Goal: Information Seeking & Learning: Learn about a topic

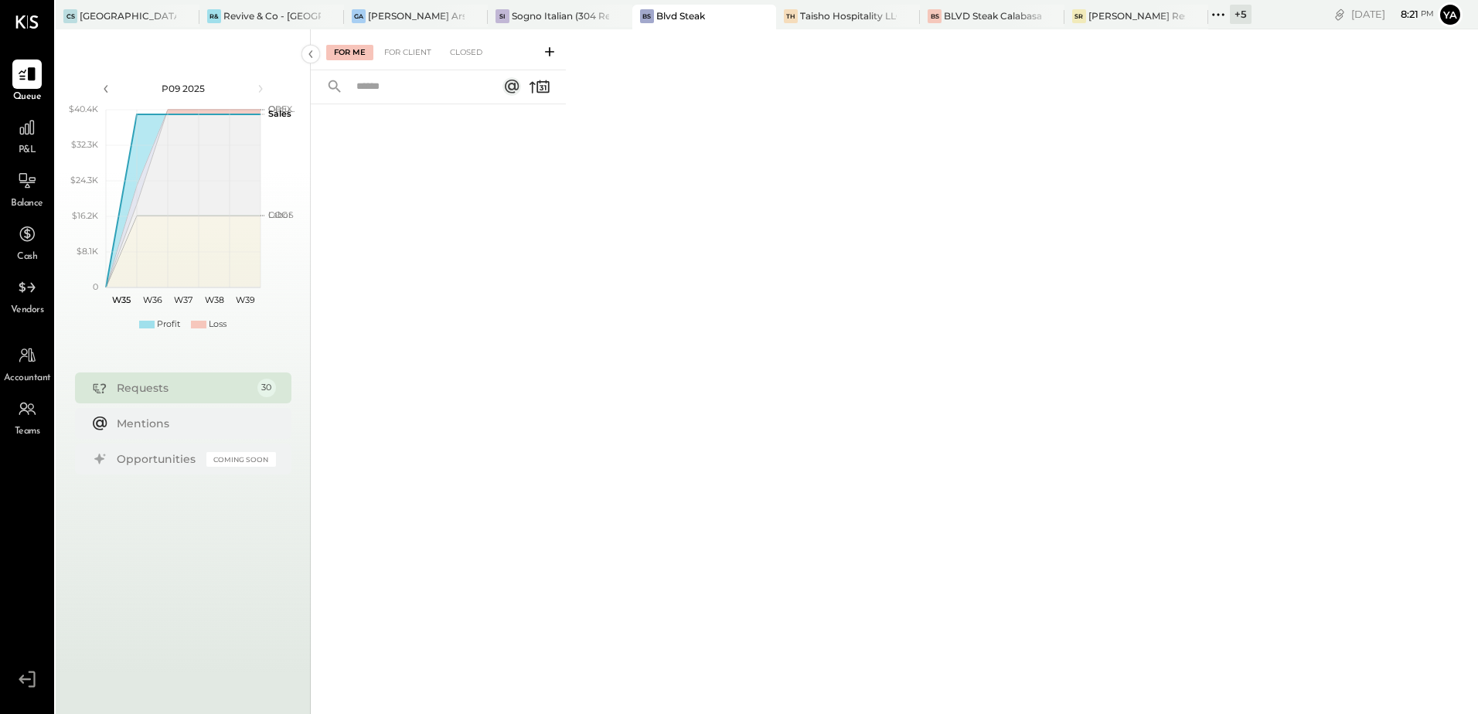
click at [655, 13] on div "BS Blvd Steak" at bounding box center [692, 16] width 121 height 14
click at [19, 137] on icon at bounding box center [27, 127] width 20 height 20
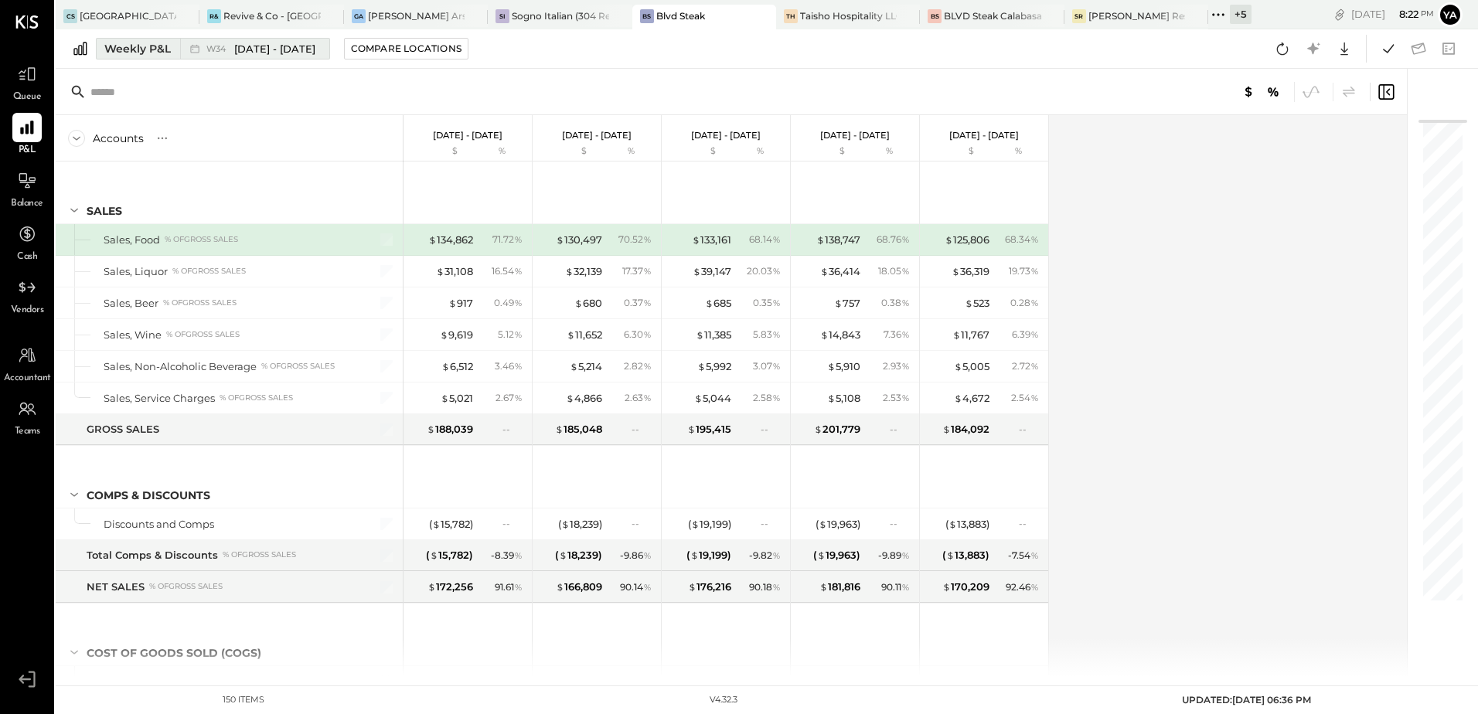
click at [147, 51] on div "Weekly P&L" at bounding box center [137, 48] width 66 height 15
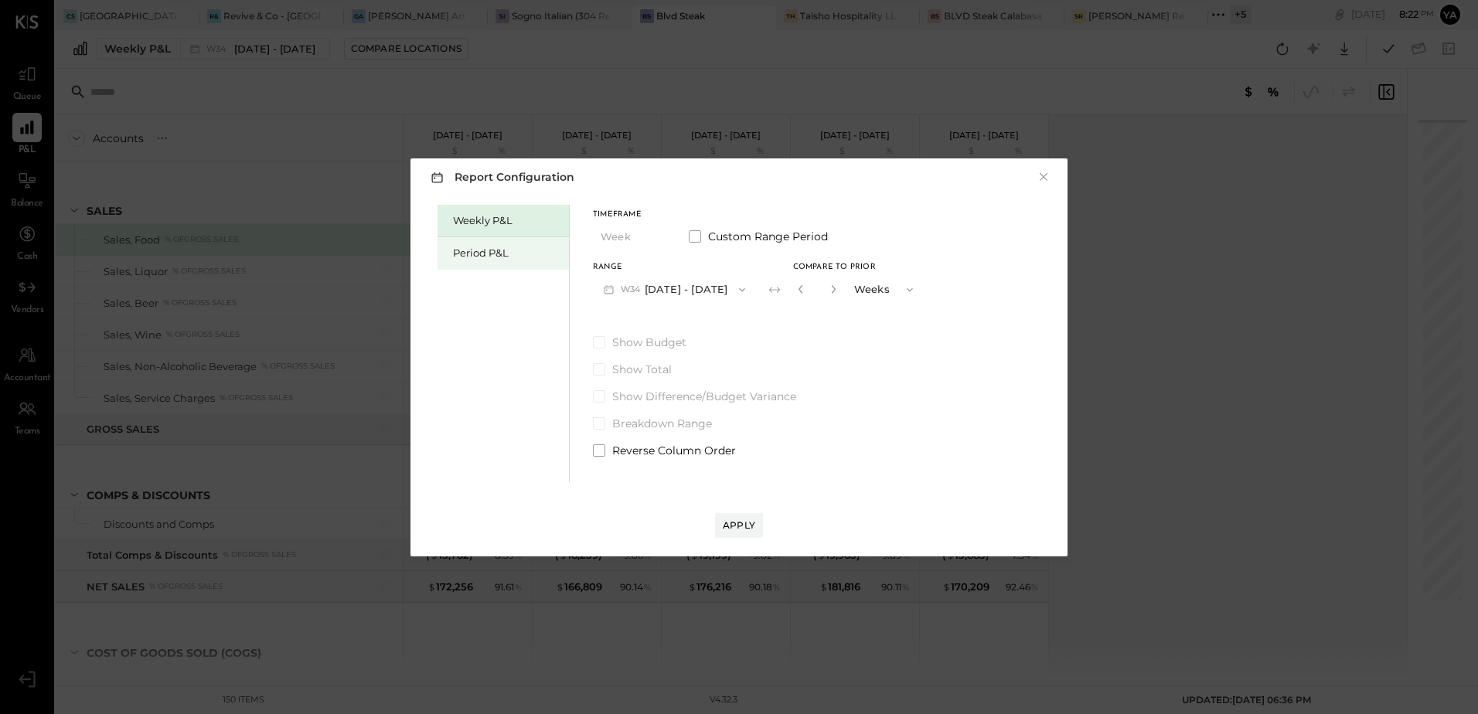
click at [482, 250] on div "Period P&L" at bounding box center [507, 253] width 108 height 15
click at [665, 286] on button "P09 [DATE] - [DATE]" at bounding box center [673, 289] width 161 height 29
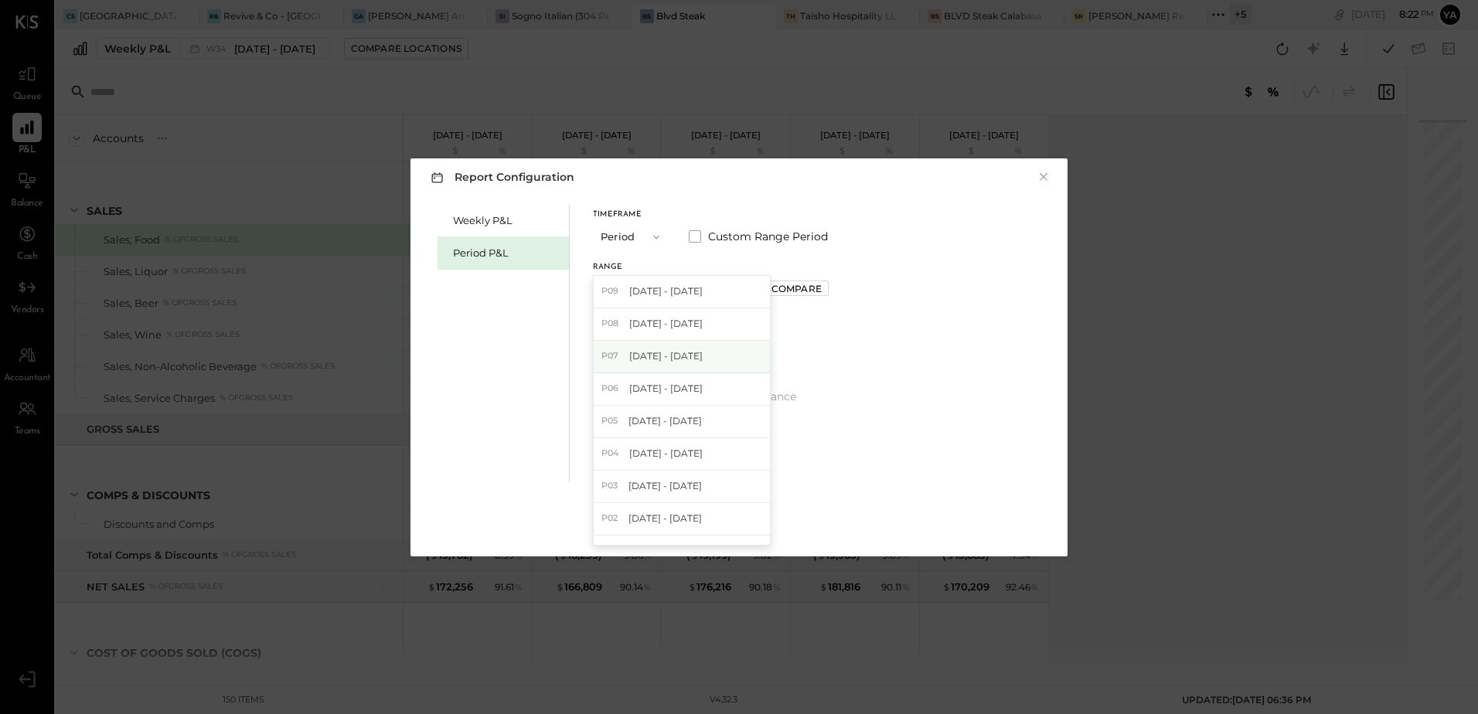
click at [691, 354] on span "[DATE] - [DATE]" at bounding box center [665, 355] width 73 height 13
click at [712, 296] on button "P07 [DATE] - [DATE]" at bounding box center [673, 289] width 161 height 29
click at [866, 339] on div "Weekly P&L Period P&L Timeframe Period Custom Range Period Range P07 [DATE] - […" at bounding box center [739, 341] width 626 height 281
click at [701, 233] on label "Custom Range Period" at bounding box center [758, 236] width 139 height 15
click at [677, 291] on icon "button" at bounding box center [671, 290] width 12 height 12
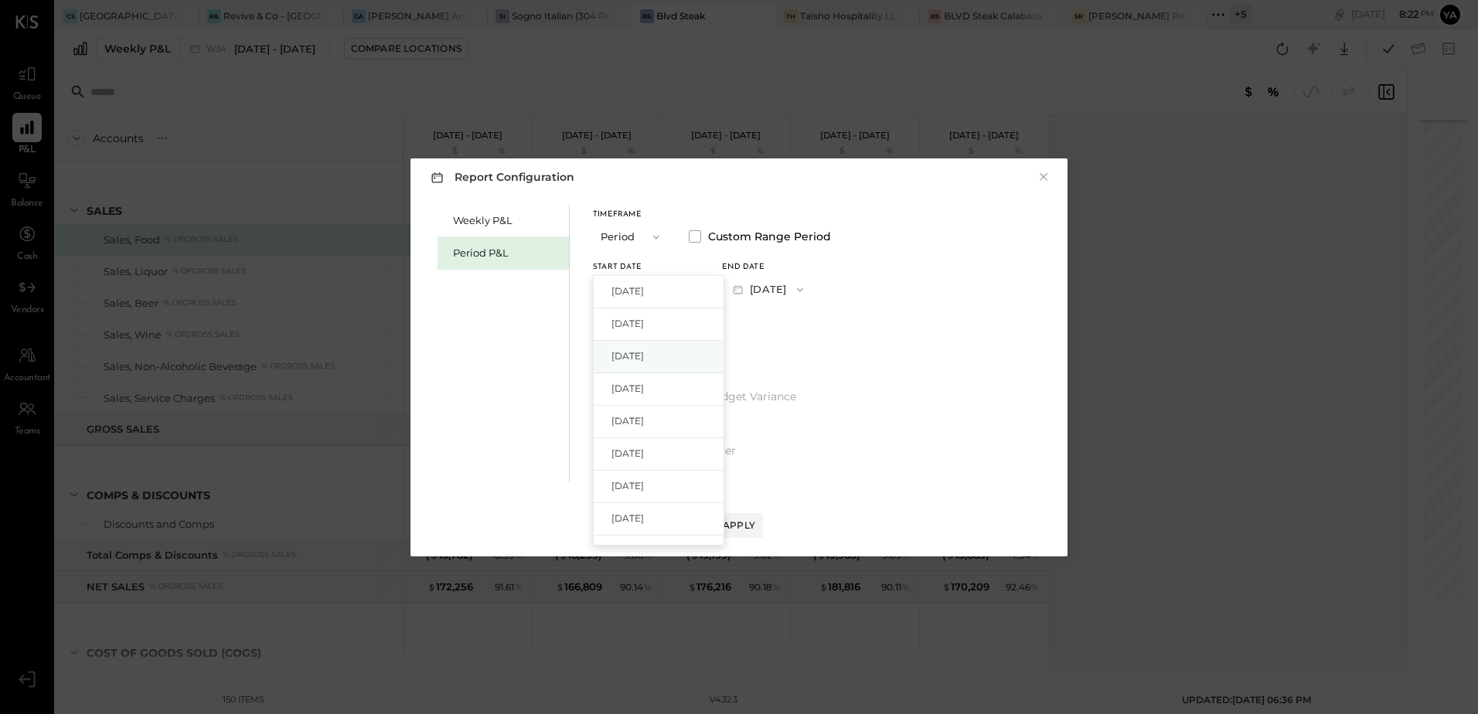
click at [644, 356] on span "[DATE]" at bounding box center [627, 355] width 32 height 13
click at [808, 293] on button "[DATE]" at bounding box center [768, 289] width 92 height 29
click at [773, 295] on span "[DATE]" at bounding box center [756, 290] width 32 height 13
click at [732, 521] on div "Apply" at bounding box center [739, 525] width 32 height 13
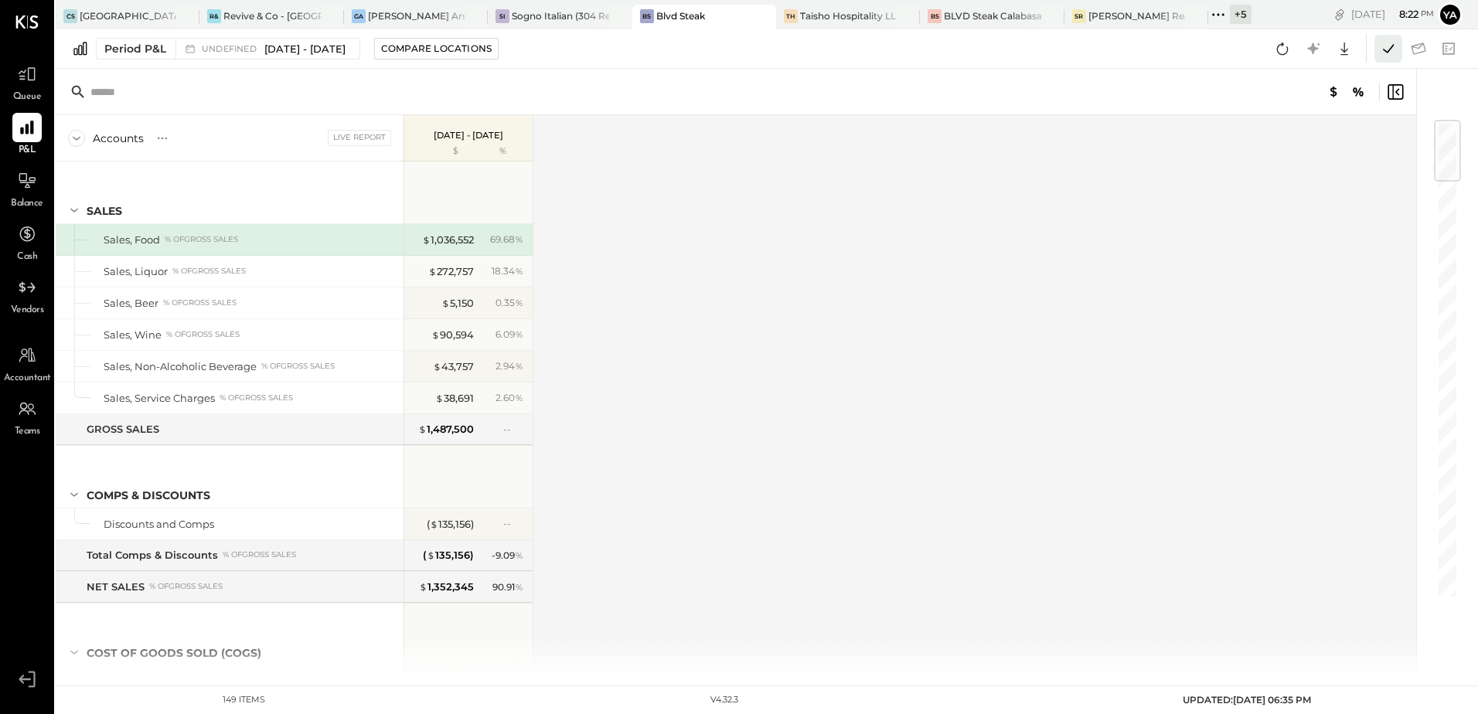
click at [1383, 51] on icon at bounding box center [1388, 49] width 20 height 20
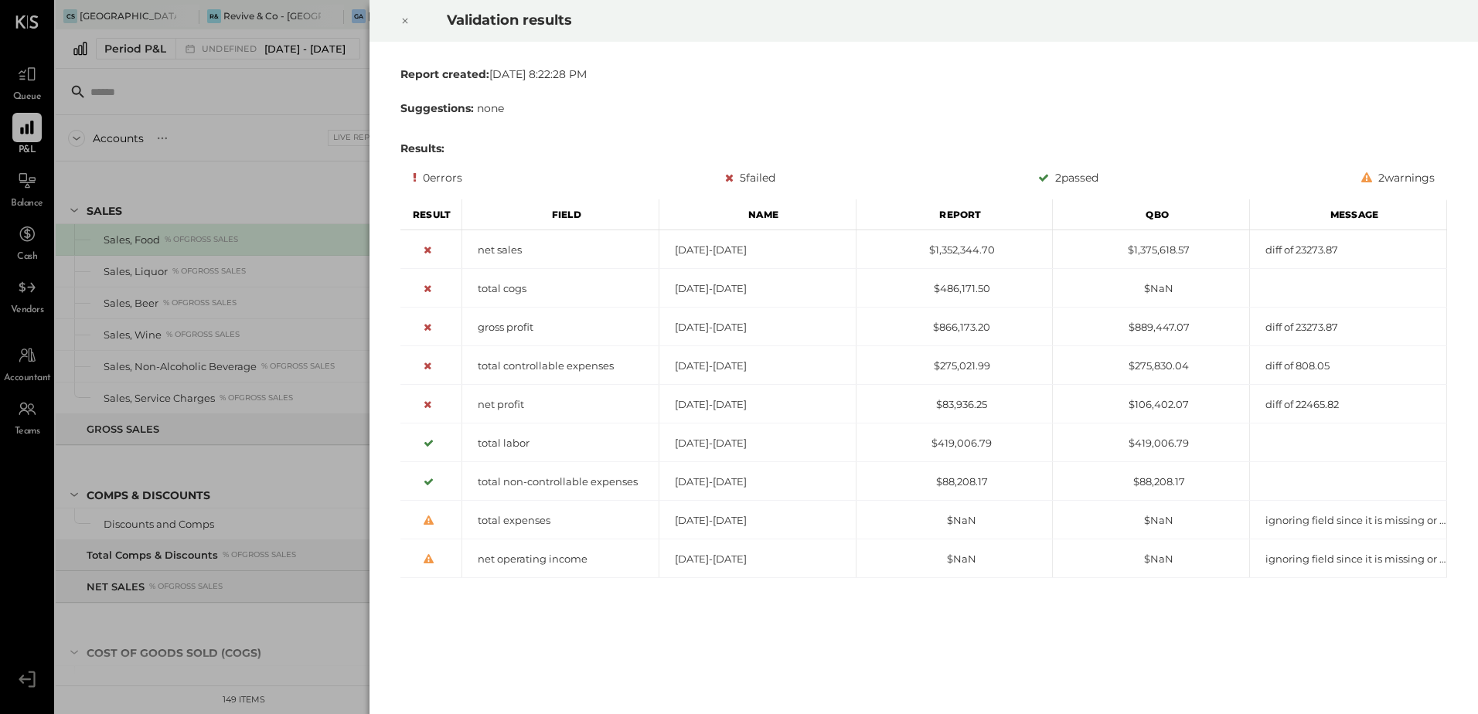
click at [405, 18] on icon at bounding box center [404, 21] width 9 height 19
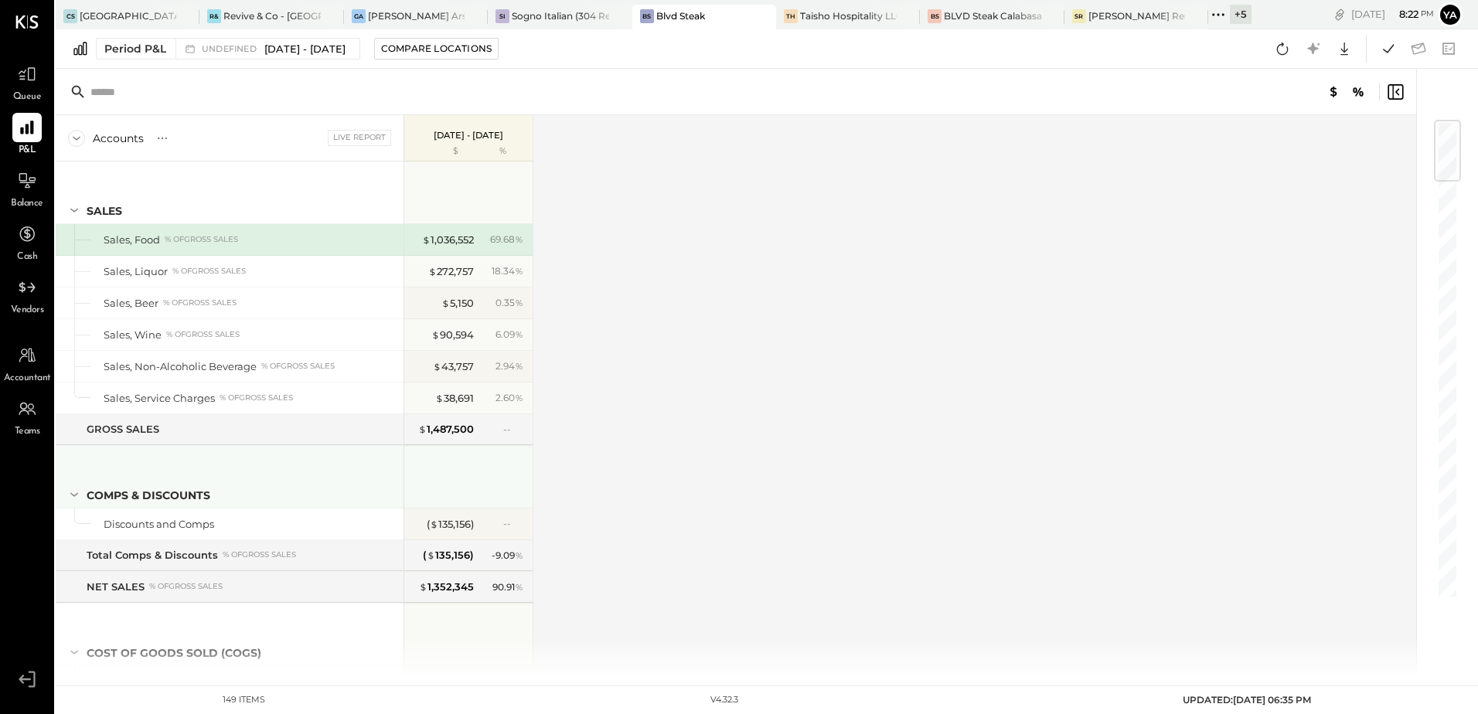
scroll to position [77, 0]
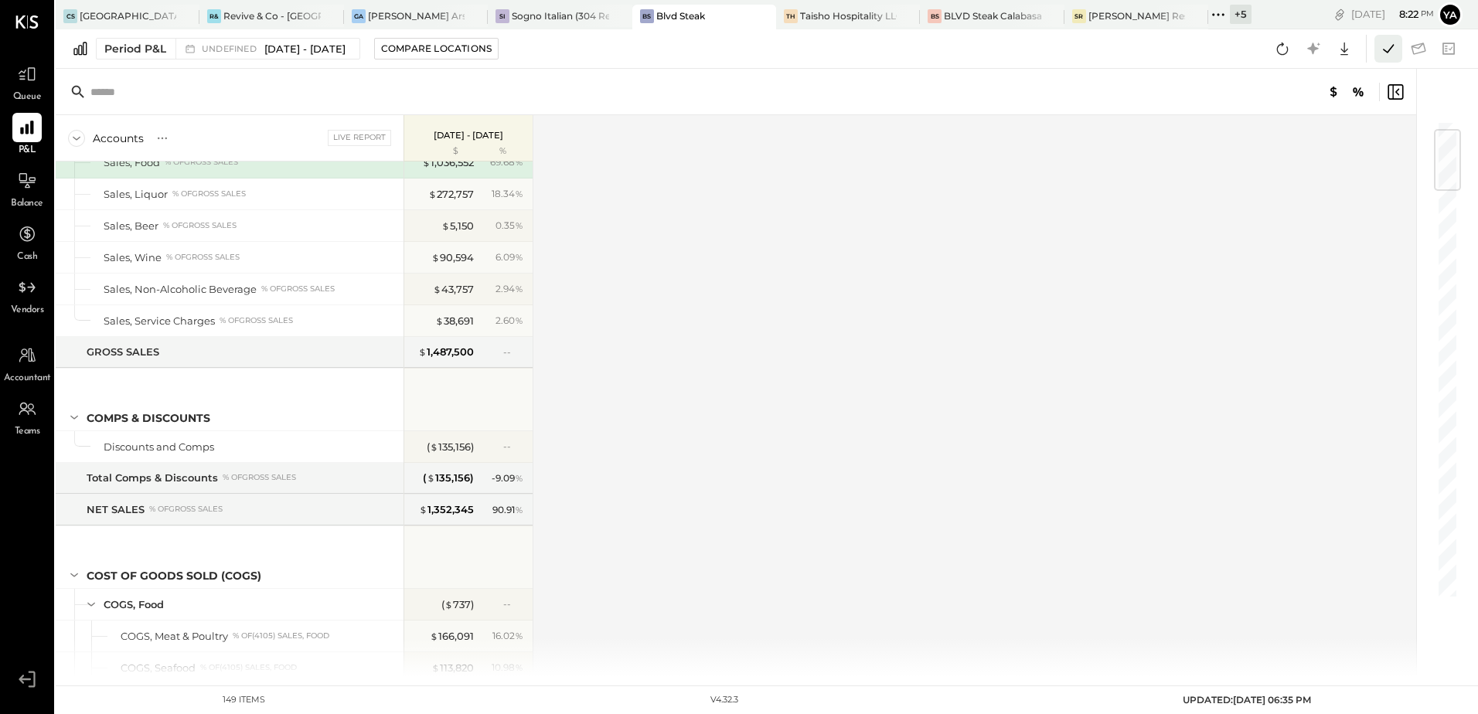
click at [1386, 50] on icon at bounding box center [1388, 49] width 20 height 20
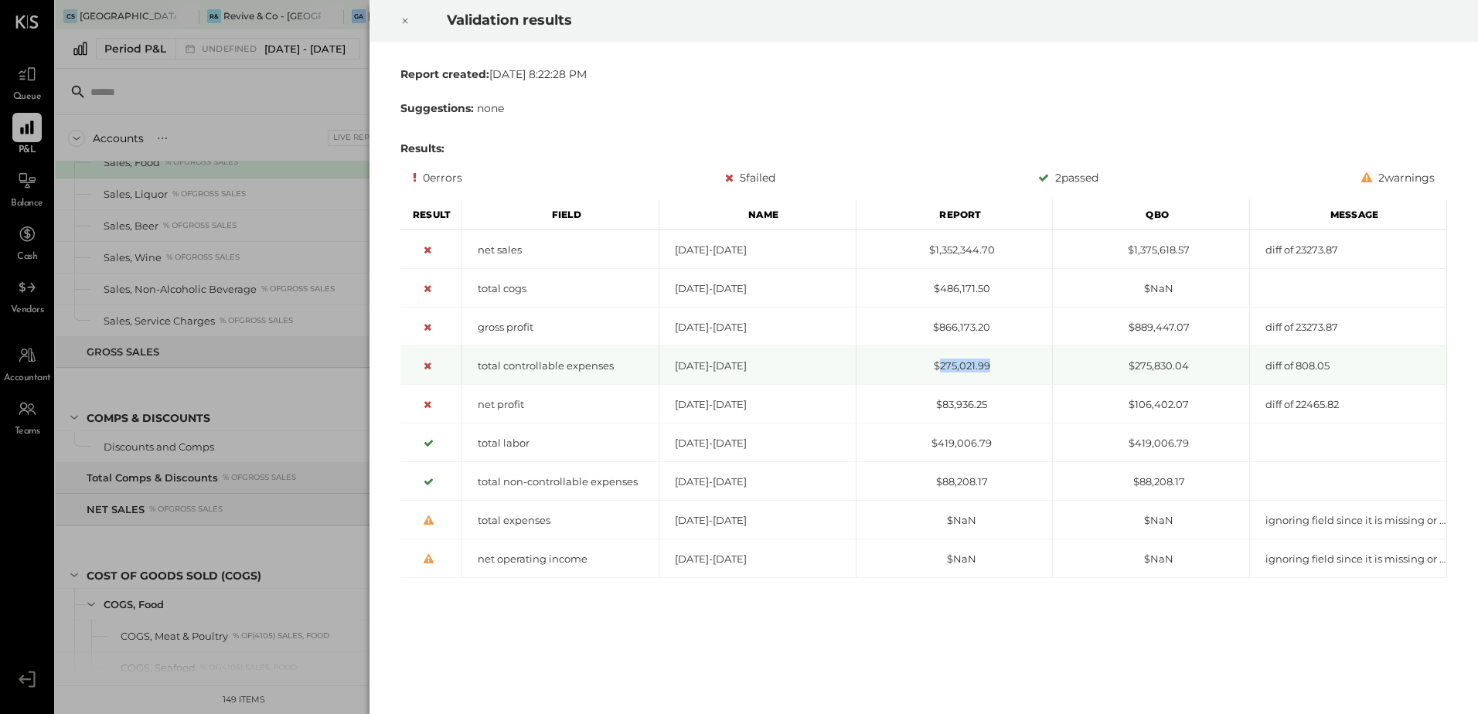
drag, startPoint x: 940, startPoint y: 369, endPoint x: 988, endPoint y: 368, distance: 48.7
click at [988, 368] on div "$275,021.99" at bounding box center [954, 366] width 196 height 15
